Goal: Task Accomplishment & Management: Use online tool/utility

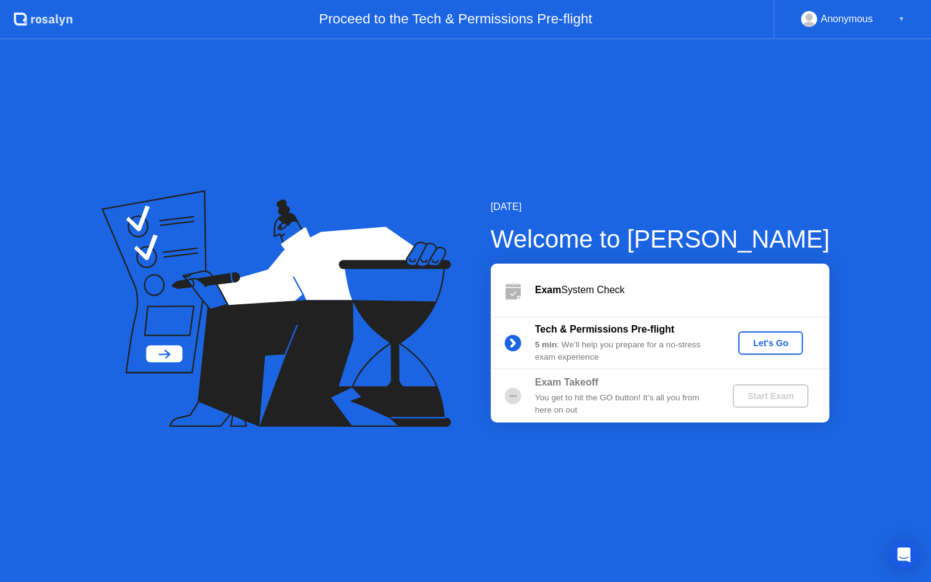
click at [777, 342] on div "Let's Go" at bounding box center [770, 343] width 55 height 10
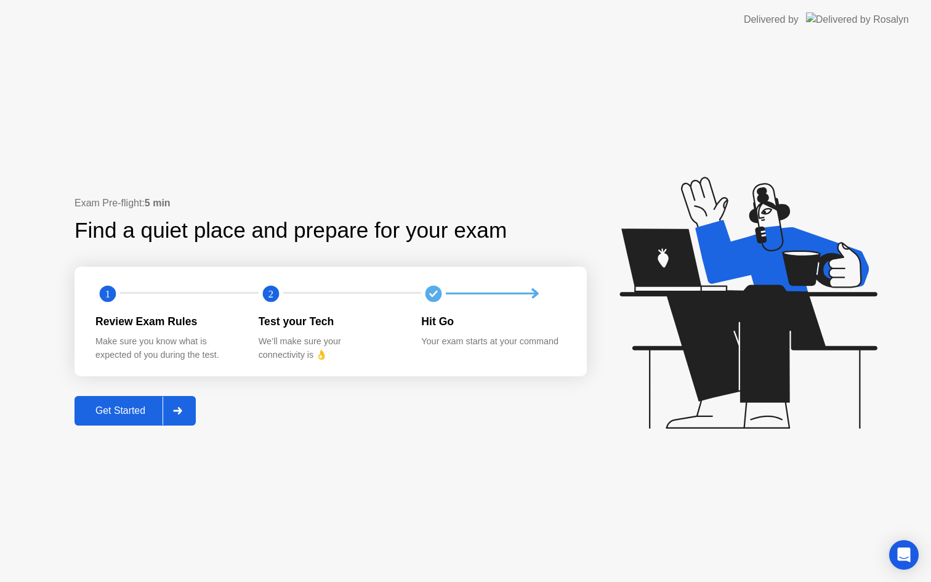
click at [124, 416] on div "Get Started" at bounding box center [120, 410] width 84 height 11
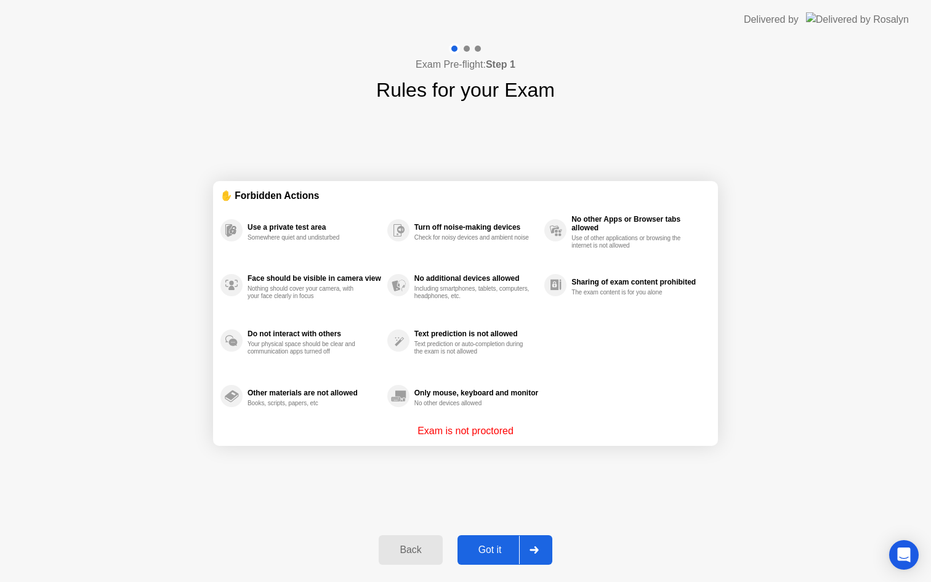
click at [494, 548] on div "Got it" at bounding box center [490, 549] width 58 height 11
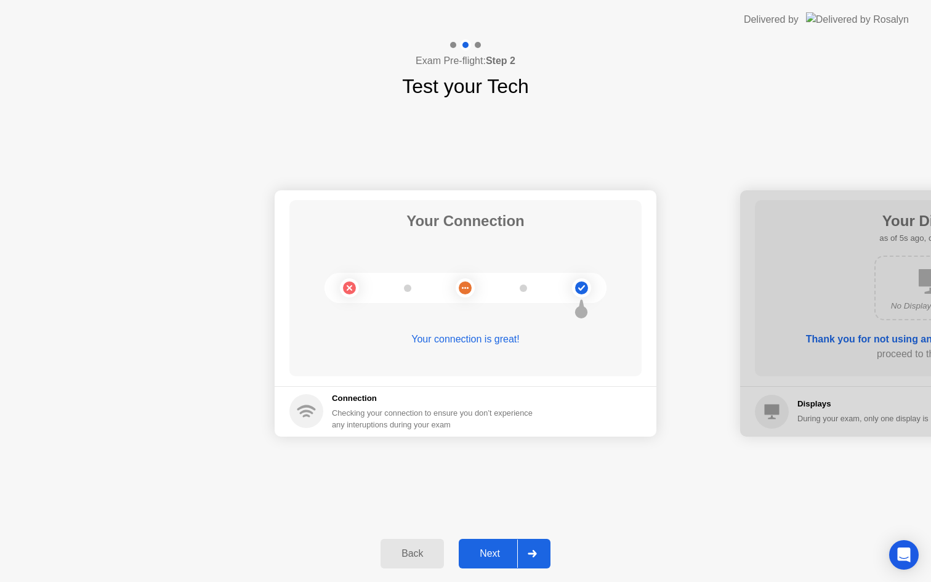
click at [491, 557] on div "Next" at bounding box center [489, 553] width 55 height 11
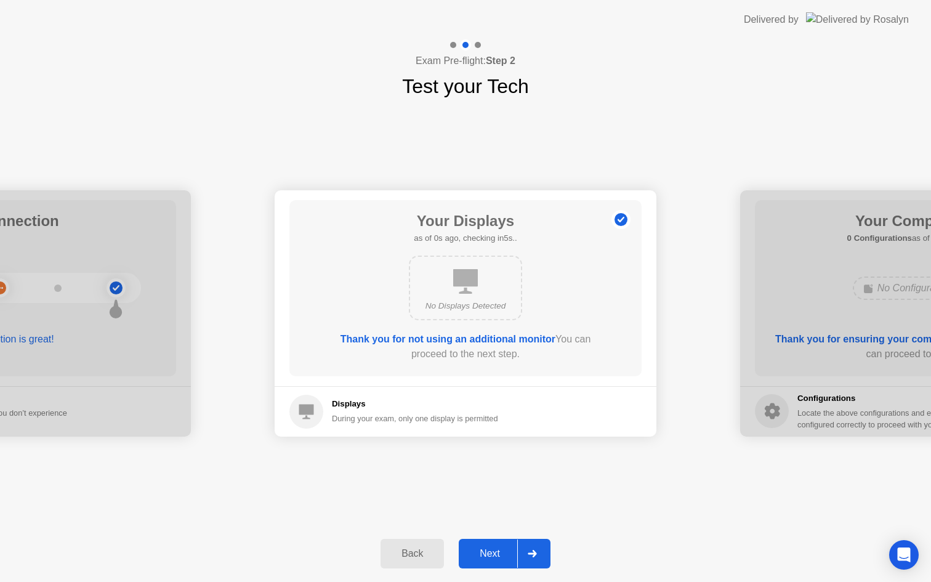
click at [491, 553] on div "Next" at bounding box center [489, 553] width 55 height 11
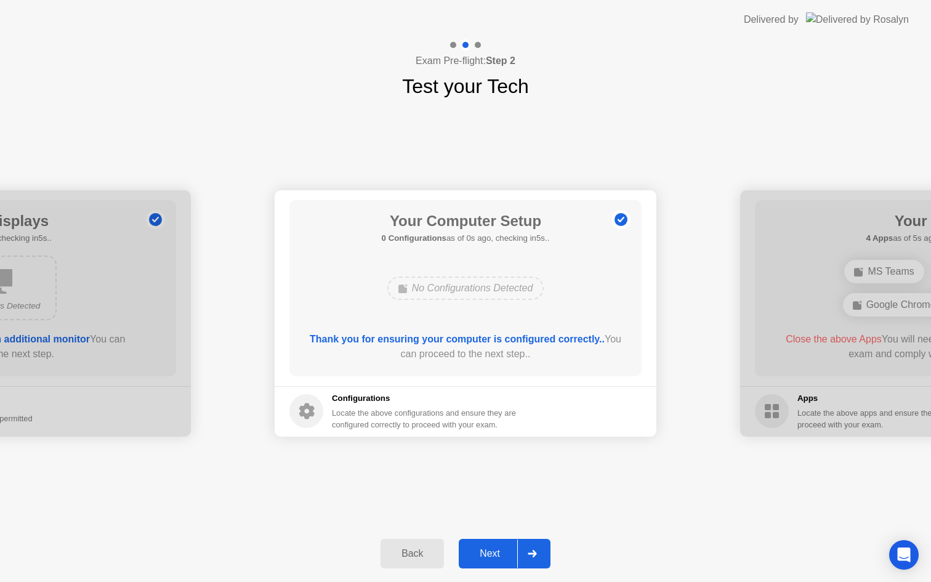
click at [508, 550] on div "Next" at bounding box center [489, 553] width 55 height 11
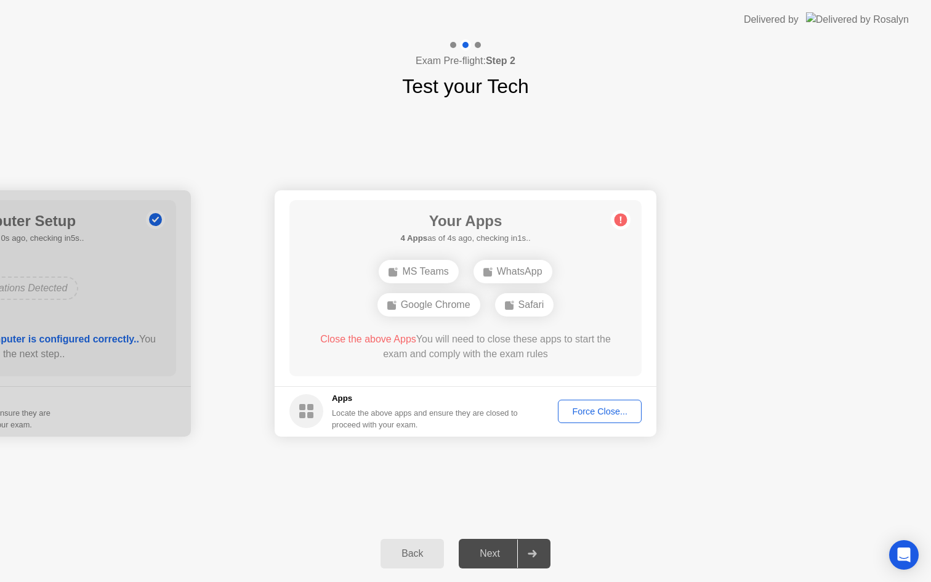
click at [611, 414] on div "Force Close..." at bounding box center [599, 411] width 75 height 10
click at [611, 581] on div at bounding box center [465, 582] width 931 height 0
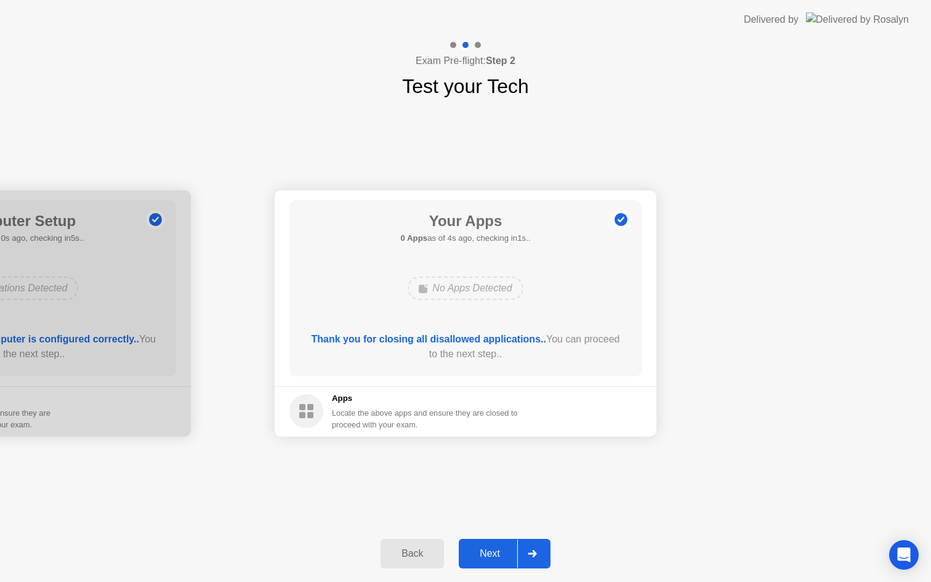
click at [494, 559] on div "Next" at bounding box center [489, 553] width 55 height 11
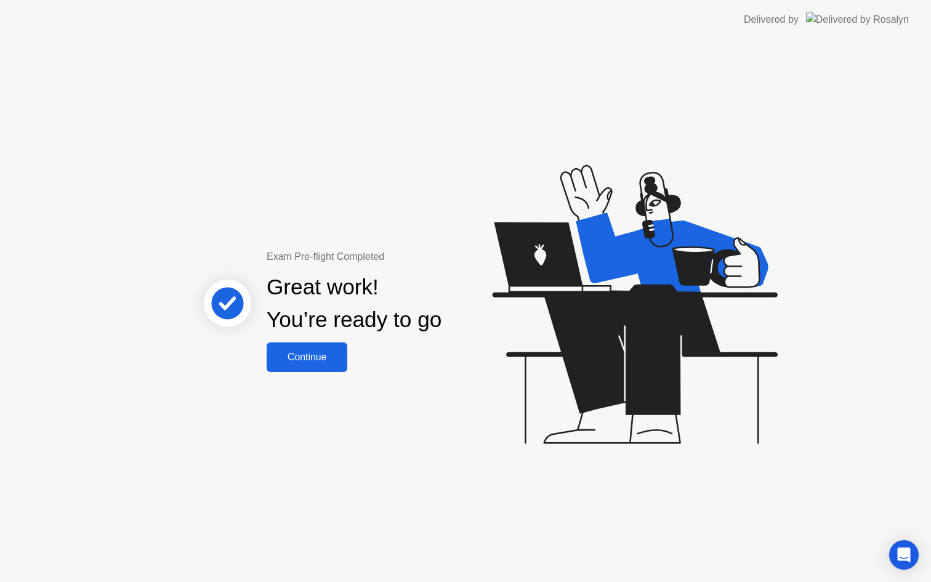
click at [317, 358] on div "Continue" at bounding box center [306, 356] width 73 height 11
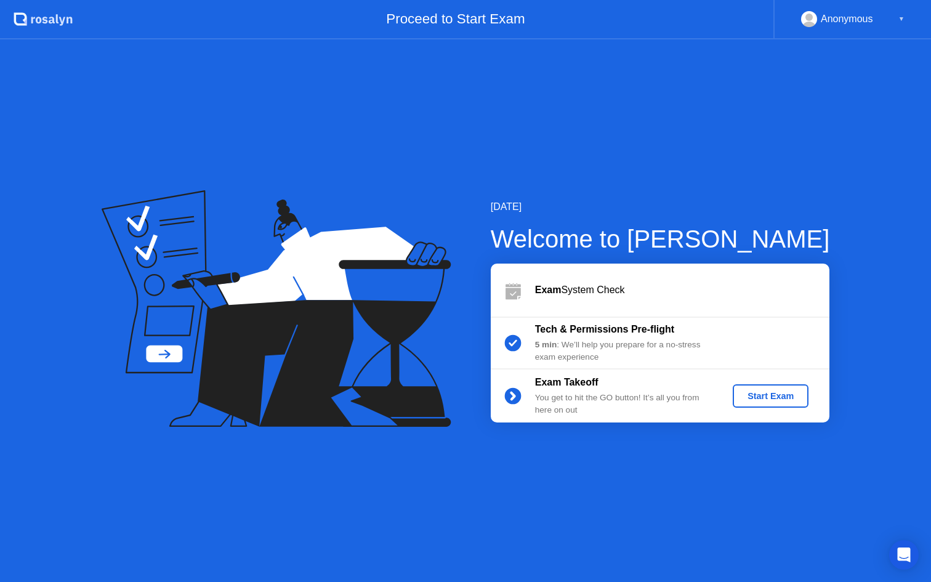
click at [768, 396] on div "Start Exam" at bounding box center [770, 396] width 66 height 10
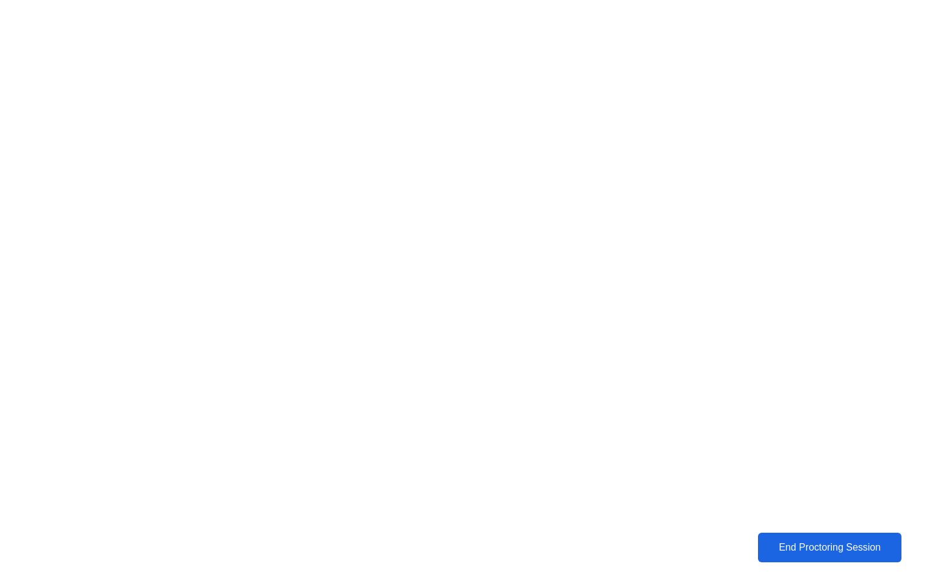
click at [813, 556] on button "End Proctoring Session" at bounding box center [829, 547] width 145 height 30
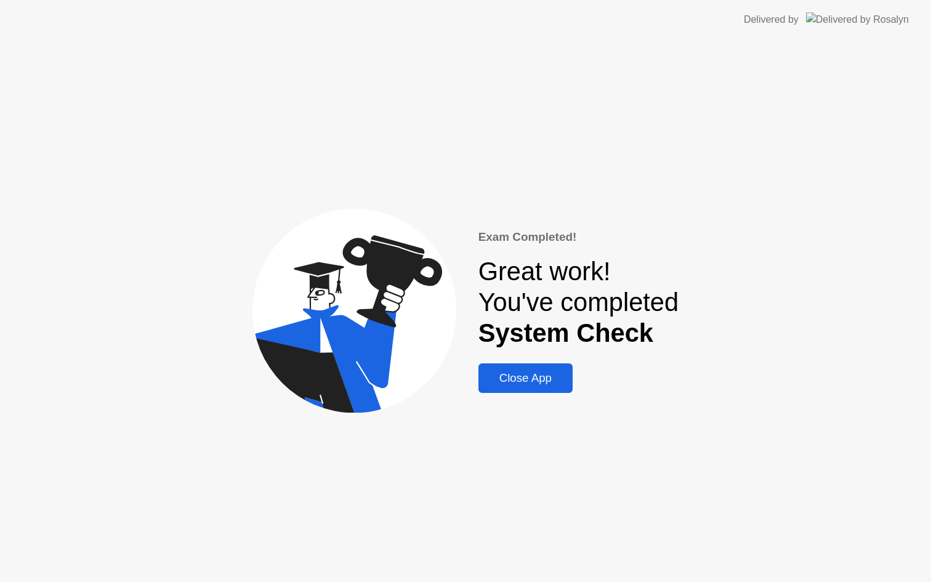
click at [542, 378] on div "Close App" at bounding box center [525, 378] width 87 height 14
